Goal: Transaction & Acquisition: Purchase product/service

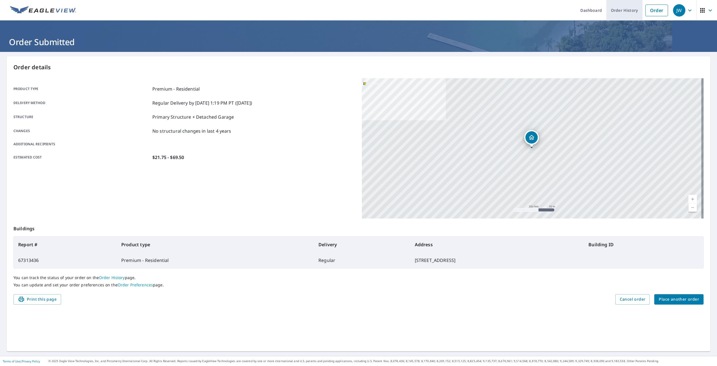
click at [623, 10] on link "Order History" at bounding box center [625, 10] width 36 height 20
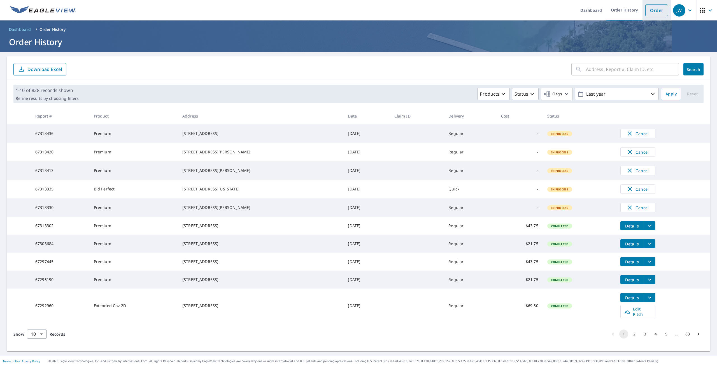
click at [651, 13] on link "Order" at bounding box center [657, 10] width 23 height 12
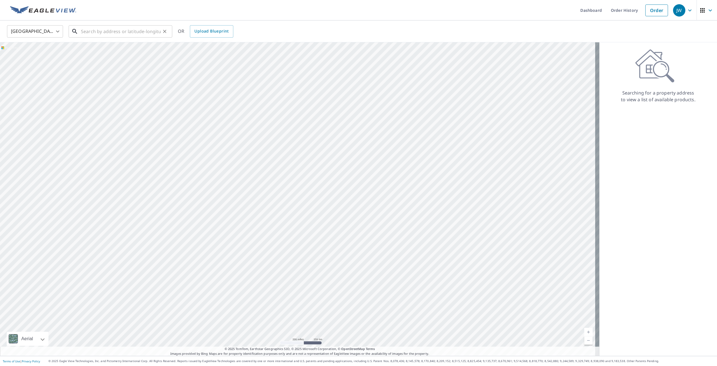
click at [123, 33] on input "text" at bounding box center [121, 32] width 80 height 16
paste input "[STREET_ADDRESS][PERSON_NAME]"
click at [110, 32] on input "[STREET_ADDRESS][PERSON_NAME]" at bounding box center [121, 32] width 80 height 16
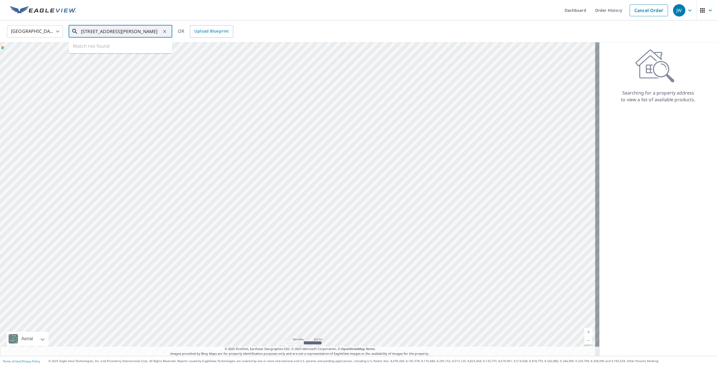
drag, startPoint x: 115, startPoint y: 31, endPoint x: 70, endPoint y: 32, distance: 44.6
click at [70, 32] on div "[STREET_ADDRESS][PERSON_NAME] ​" at bounding box center [121, 31] width 104 height 12
click at [82, 32] on input "[STREET_ADDRESS][PERSON_NAME]" at bounding box center [121, 32] width 80 height 16
click at [98, 31] on input "[STREET_ADDRESS][PERSON_NAME]" at bounding box center [121, 32] width 80 height 16
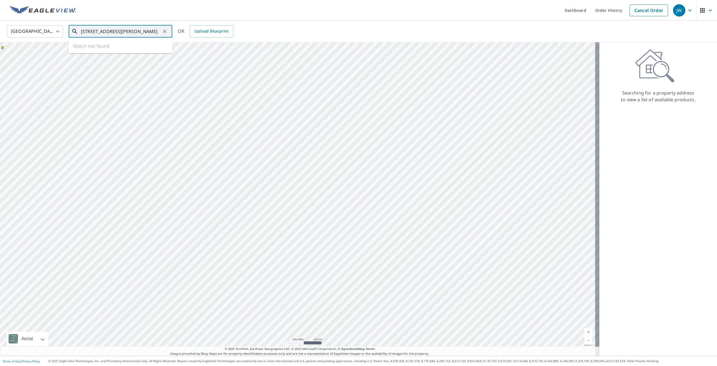
drag, startPoint x: 117, startPoint y: 30, endPoint x: 163, endPoint y: 30, distance: 45.9
click at [162, 30] on div "[STREET_ADDRESS][PERSON_NAME] ​" at bounding box center [121, 31] width 104 height 12
click at [155, 31] on input "[STREET_ADDRESS][PERSON_NAME]" at bounding box center [121, 32] width 80 height 16
drag, startPoint x: 137, startPoint y: 32, endPoint x: 182, endPoint y: 31, distance: 44.8
click at [182, 31] on div "United States [GEOGRAPHIC_DATA] ​ [STREET_ADDRESS][PERSON_NAME] ​ Match not fou…" at bounding box center [357, 31] width 708 height 13
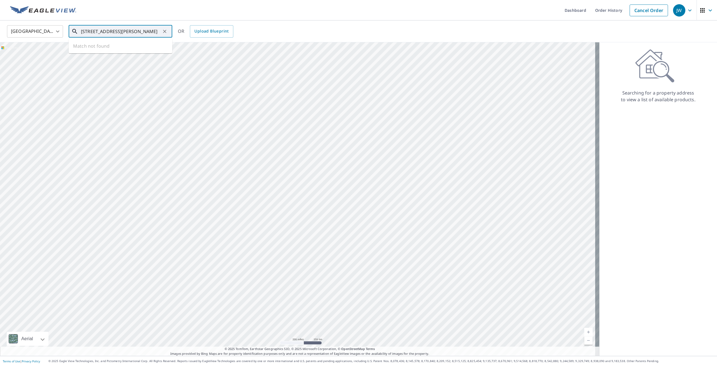
scroll to position [0, 0]
click at [111, 52] on p "[GEOGRAPHIC_DATA]" at bounding box center [124, 54] width 88 height 6
type input "[STREET_ADDRESS][PERSON_NAME]"
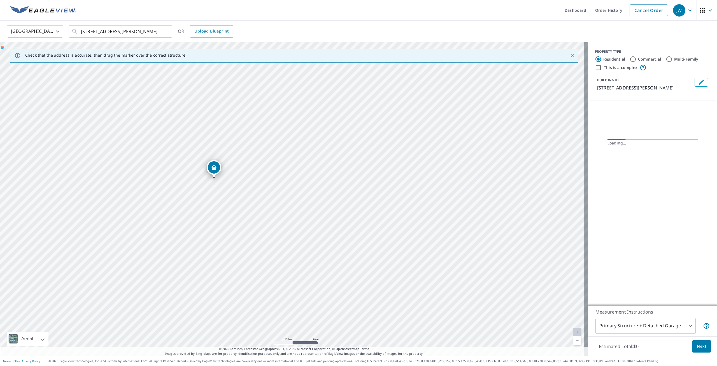
drag, startPoint x: 262, startPoint y: 218, endPoint x: 247, endPoint y: 216, distance: 15.0
click at [247, 216] on div "[STREET_ADDRESS][PERSON_NAME]" at bounding box center [294, 198] width 588 height 313
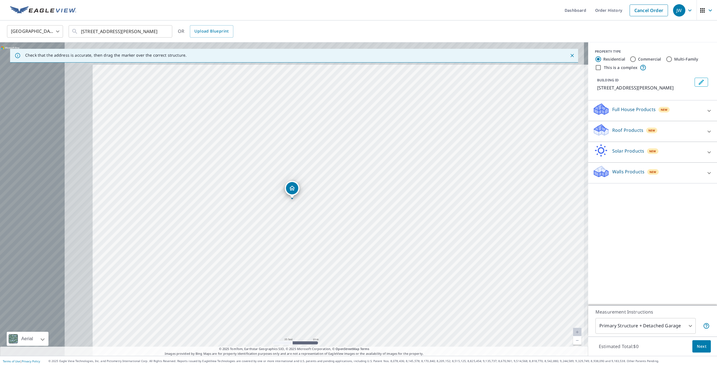
click at [233, 173] on div "[STREET_ADDRESS][PERSON_NAME]" at bounding box center [294, 198] width 588 height 313
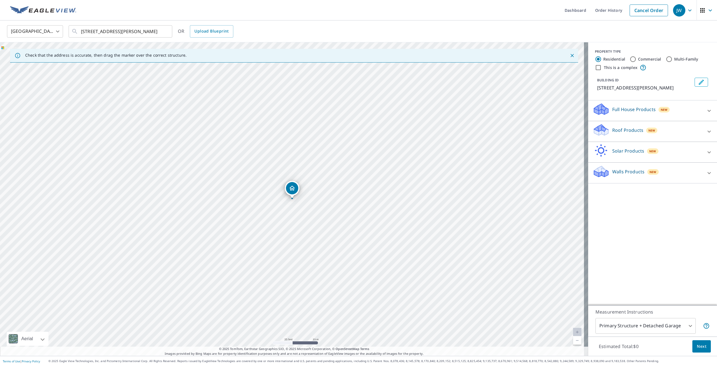
click at [233, 173] on div "[STREET_ADDRESS][PERSON_NAME]" at bounding box center [294, 198] width 588 height 313
click at [332, 193] on div "[STREET_ADDRESS][PERSON_NAME]" at bounding box center [294, 198] width 588 height 313
click at [706, 135] on icon at bounding box center [709, 131] width 7 height 7
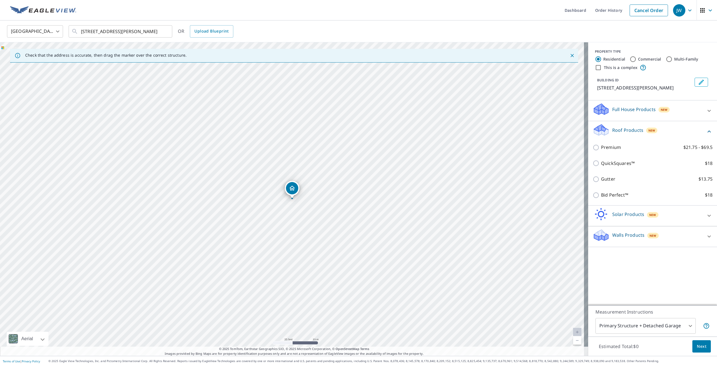
click at [646, 187] on div "Gutter $13.75" at bounding box center [653, 179] width 120 height 16
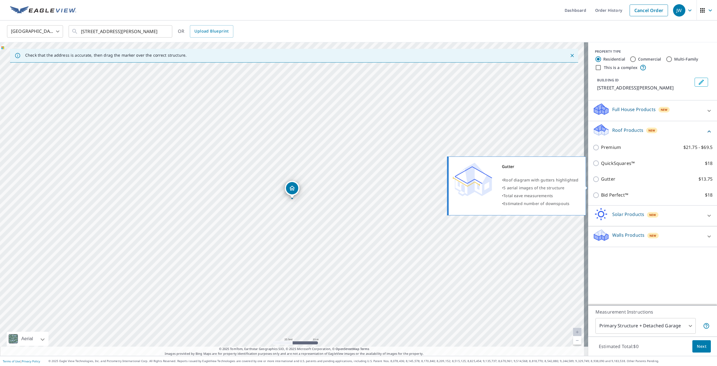
click at [601, 182] on p "Gutter" at bounding box center [608, 178] width 14 height 7
click at [598, 182] on input "Gutter $13.75" at bounding box center [597, 179] width 8 height 7
checkbox input "true"
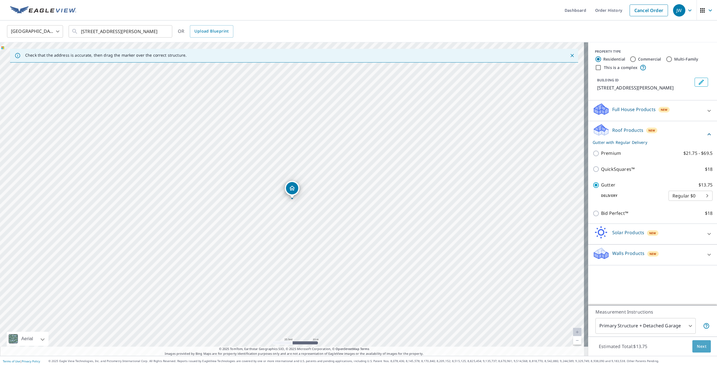
click at [696, 350] on button "Next" at bounding box center [702, 346] width 18 height 13
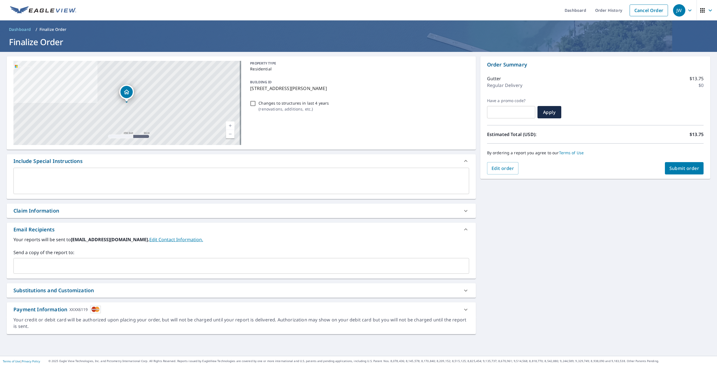
click at [682, 167] on span "Submit order" at bounding box center [685, 168] width 30 height 6
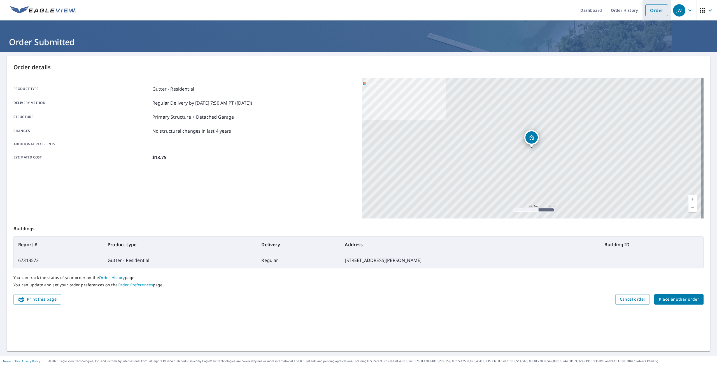
click at [650, 13] on link "Order" at bounding box center [657, 10] width 23 height 12
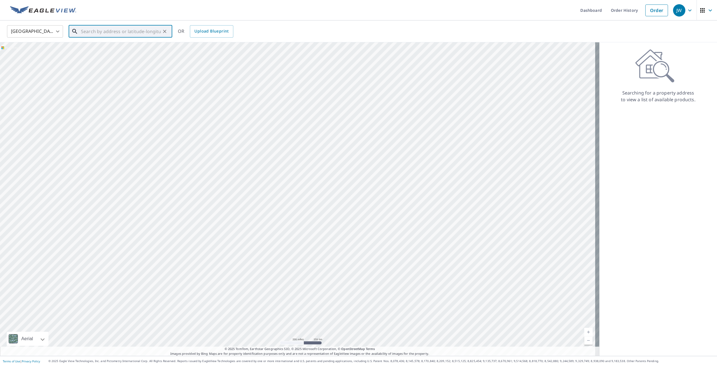
click at [141, 30] on input "text" at bounding box center [121, 32] width 80 height 16
paste input "S29W30961 Wild [PERSON_NAME]. - [GEOGRAPHIC_DATA]"
click at [132, 33] on input "S29W30961 Wild [PERSON_NAME]. - [GEOGRAPHIC_DATA]" at bounding box center [121, 32] width 80 height 16
drag, startPoint x: 135, startPoint y: 32, endPoint x: 139, endPoint y: 34, distance: 4.0
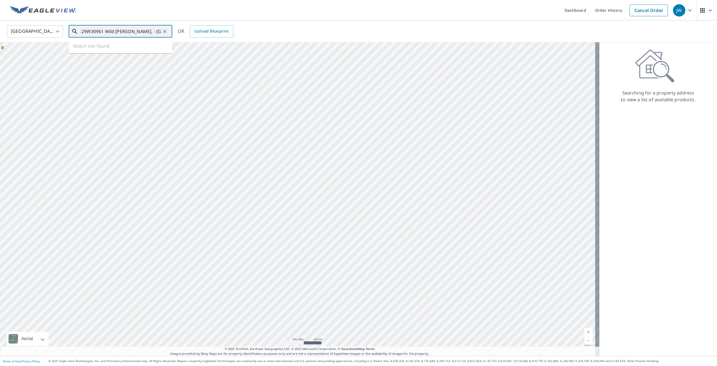
click at [139, 34] on input "S29W30961 Wild [PERSON_NAME]. - [GEOGRAPHIC_DATA]" at bounding box center [121, 32] width 80 height 16
drag, startPoint x: 137, startPoint y: 32, endPoint x: 131, endPoint y: 32, distance: 6.2
click at [131, 32] on input "S29W30961 Wild [PERSON_NAME]. [GEOGRAPHIC_DATA]" at bounding box center [121, 32] width 80 height 16
click at [129, 33] on input "S29W30961 Wild [PERSON_NAME]" at bounding box center [121, 32] width 80 height 16
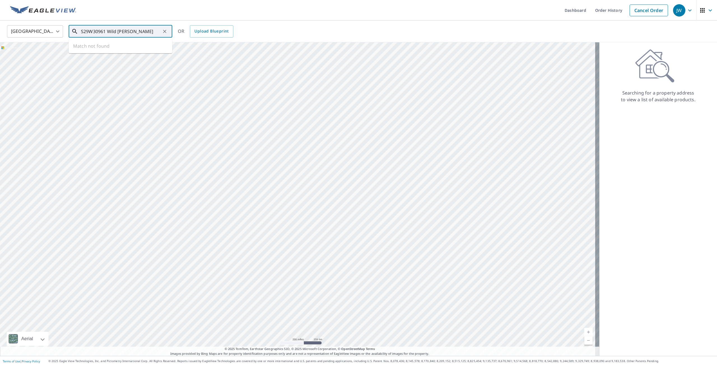
click at [155, 31] on input "S29W30961 Wild [PERSON_NAME]" at bounding box center [121, 32] width 80 height 16
drag, startPoint x: 155, startPoint y: 32, endPoint x: 171, endPoint y: 32, distance: 15.7
click at [171, 32] on div "S29W30961 Wild [PERSON_NAME] Waukesha ​" at bounding box center [121, 31] width 104 height 12
click at [150, 28] on input "S29W30961 Wild [PERSON_NAME]" at bounding box center [121, 32] width 80 height 16
click at [105, 32] on input "S29W30961 Wild [PERSON_NAME]" at bounding box center [121, 32] width 80 height 16
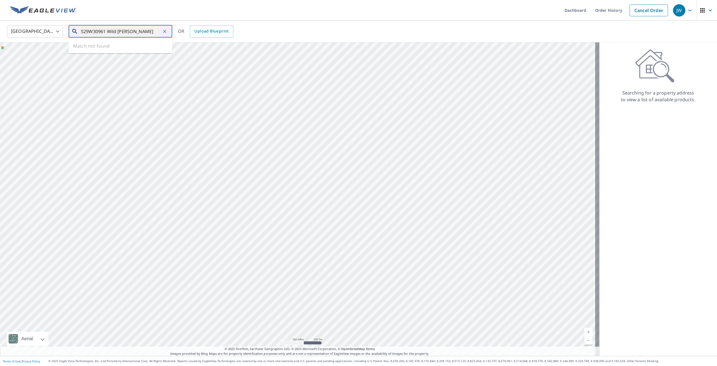
click at [105, 32] on input "S29W30961 Wild [PERSON_NAME]" at bounding box center [121, 32] width 80 height 16
click at [89, 31] on input "S29W30961 Wild [PERSON_NAME]" at bounding box center [121, 32] width 80 height 16
click at [115, 33] on input "S29 W30961 Wild [PERSON_NAME]" at bounding box center [121, 32] width 80 height 16
click at [111, 32] on input "S29 W30961 Wild [PERSON_NAME]" at bounding box center [121, 32] width 80 height 16
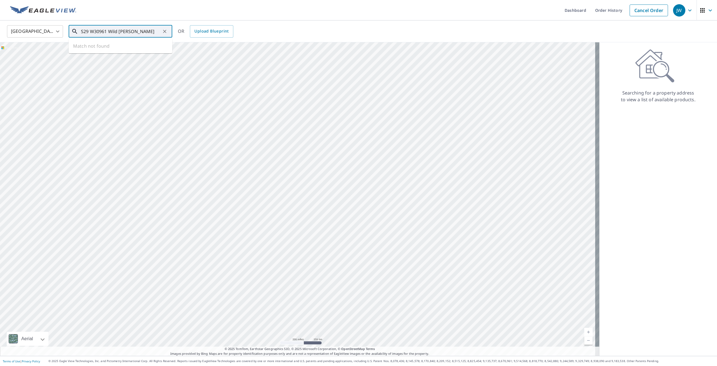
click at [111, 32] on input "S29 W30961 Wild [PERSON_NAME]" at bounding box center [121, 32] width 80 height 16
paste input "W30961 Wild [PERSON_NAME] LnWaukesha, WI 53188"
click at [117, 33] on input "S29W30961 Wild [PERSON_NAME] LnWaukesha, WI 53188" at bounding box center [121, 32] width 80 height 16
click at [146, 31] on input "S29W30961 Wild [PERSON_NAME] Waukesha, WI 53188" at bounding box center [121, 32] width 80 height 16
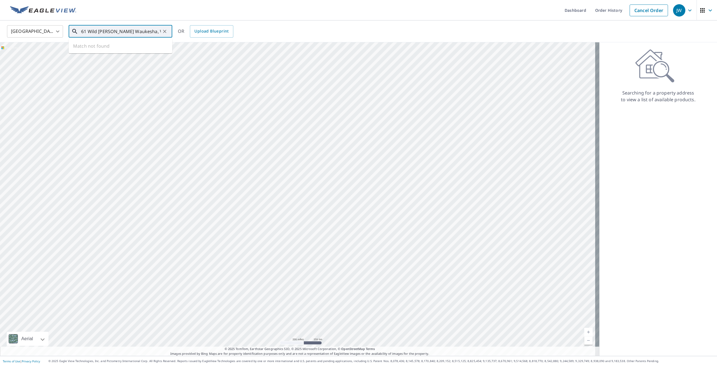
scroll to position [0, 0]
drag, startPoint x: 120, startPoint y: 33, endPoint x: 68, endPoint y: 36, distance: 52.5
click at [68, 36] on div "United States [GEOGRAPHIC_DATA] ​ S29W30961 Wild [PERSON_NAME] Waukesha, WI 531…" at bounding box center [357, 31] width 708 height 13
click at [92, 32] on input "S29W30961 Wild [PERSON_NAME] Waukesha, WI 53188" at bounding box center [121, 32] width 80 height 16
click at [71, 31] on icon at bounding box center [74, 31] width 7 height 7
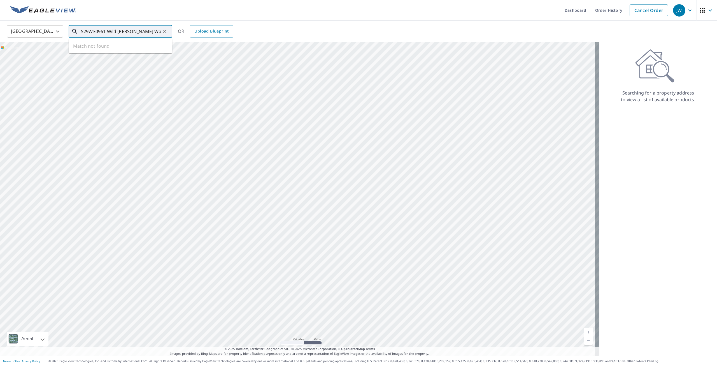
click at [91, 33] on input "S29W30961 Wild [PERSON_NAME] Waukesha, WI 53188" at bounding box center [121, 32] width 80 height 16
drag, startPoint x: 131, startPoint y: 32, endPoint x: 209, endPoint y: 32, distance: 77.9
click at [209, 32] on div "United States [GEOGRAPHIC_DATA] ​ S29W30961 Wild [PERSON_NAME] Waukesha, WI 531…" at bounding box center [357, 31] width 708 height 13
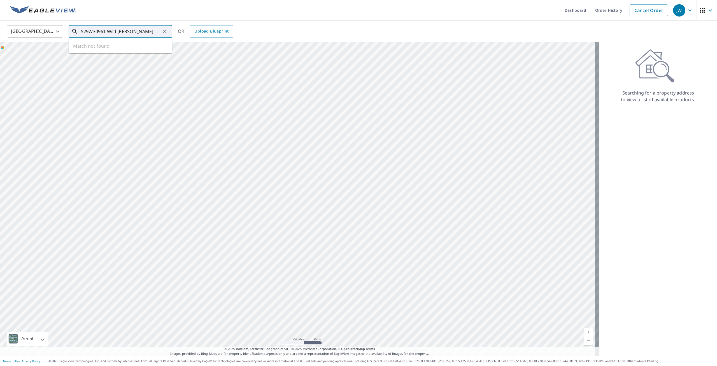
click at [89, 32] on input "S29W30961 Wild [PERSON_NAME]" at bounding box center [121, 32] width 80 height 16
click at [138, 32] on input "S29 W30961 Wild [PERSON_NAME]" at bounding box center [121, 32] width 80 height 16
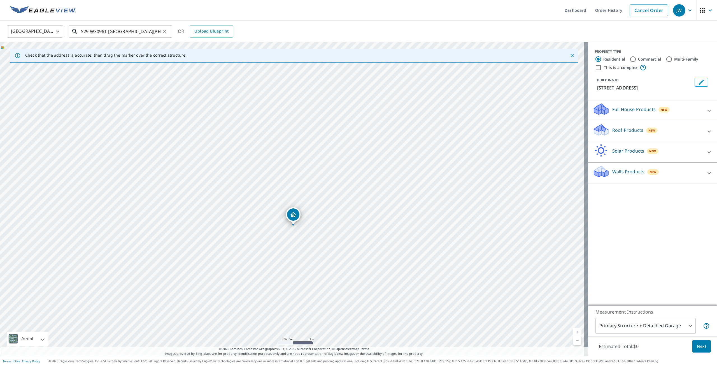
click at [149, 28] on input "S29 W30961 [GEOGRAPHIC_DATA][PERSON_NAME]" at bounding box center [121, 32] width 80 height 16
type input "S29 W30961 [GEOGRAPHIC_DATA][PERSON_NAME] WAUKSHA"
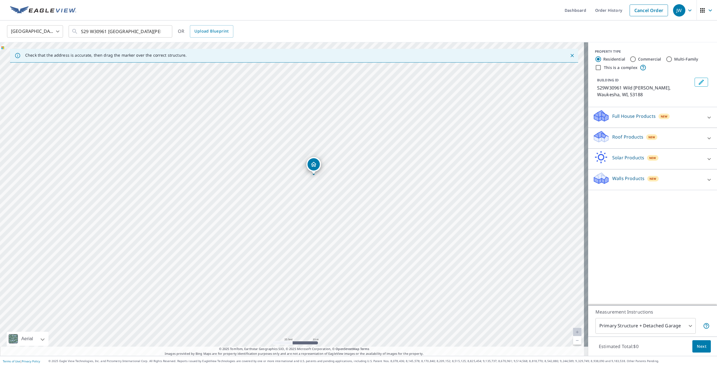
click at [706, 137] on icon at bounding box center [709, 138] width 7 height 7
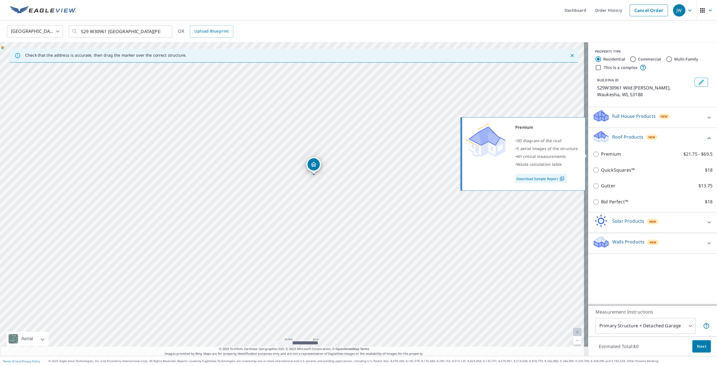
click at [601, 155] on p "Premium" at bounding box center [611, 153] width 20 height 7
click at [598, 155] on input "Premium $21.75 - $69.5" at bounding box center [597, 154] width 8 height 7
checkbox input "true"
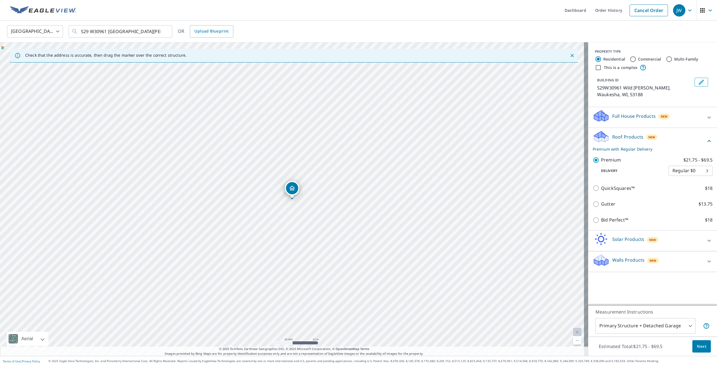
click at [697, 349] on span "Next" at bounding box center [702, 346] width 10 height 7
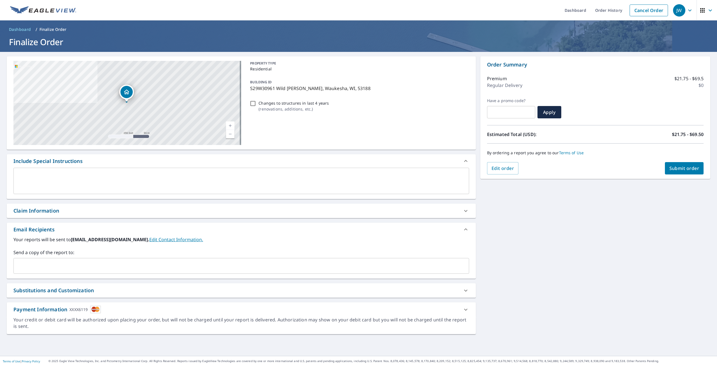
click at [685, 172] on button "Submit order" at bounding box center [684, 168] width 39 height 12
